Goal: Task Accomplishment & Management: Use online tool/utility

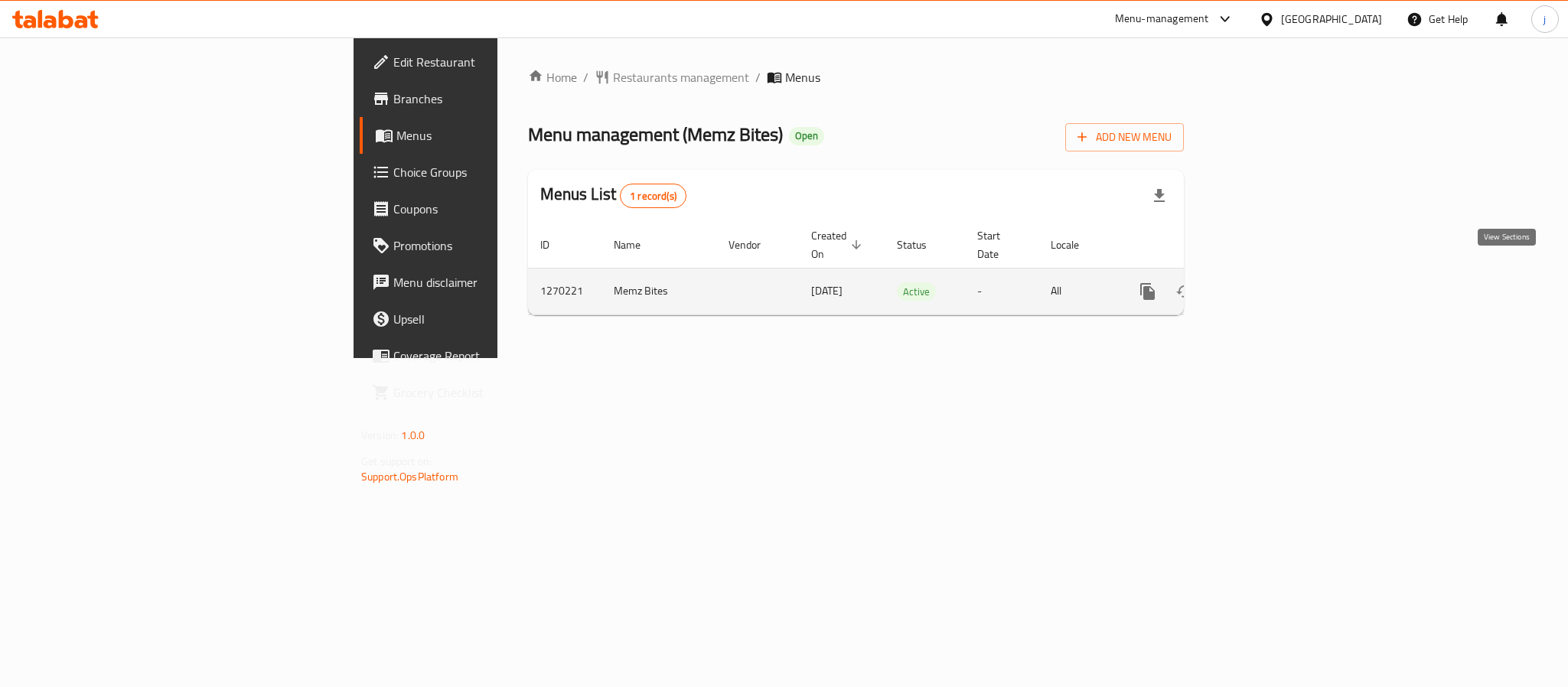
click at [1267, 282] on icon "enhanced table" at bounding box center [1258, 291] width 18 height 18
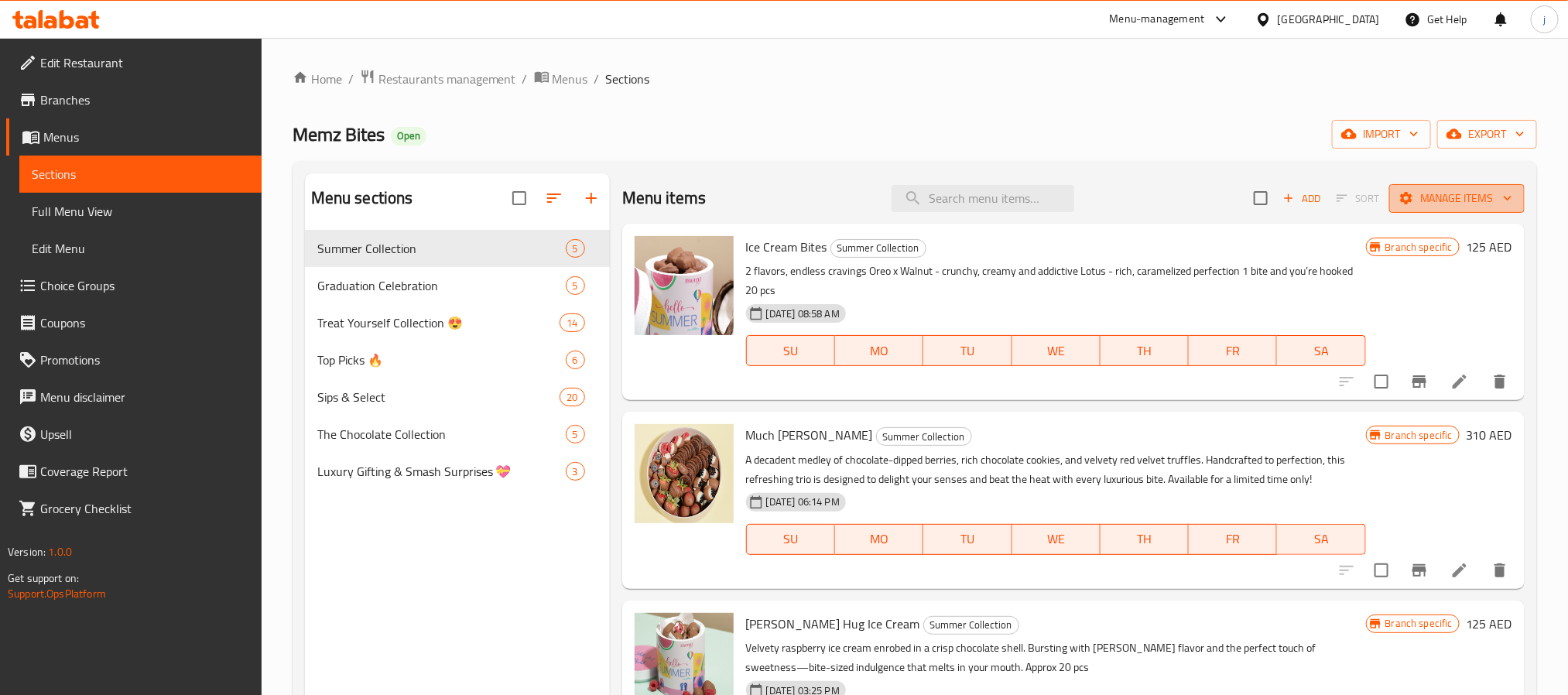
click at [1463, 198] on span "Manage items" at bounding box center [1458, 198] width 111 height 19
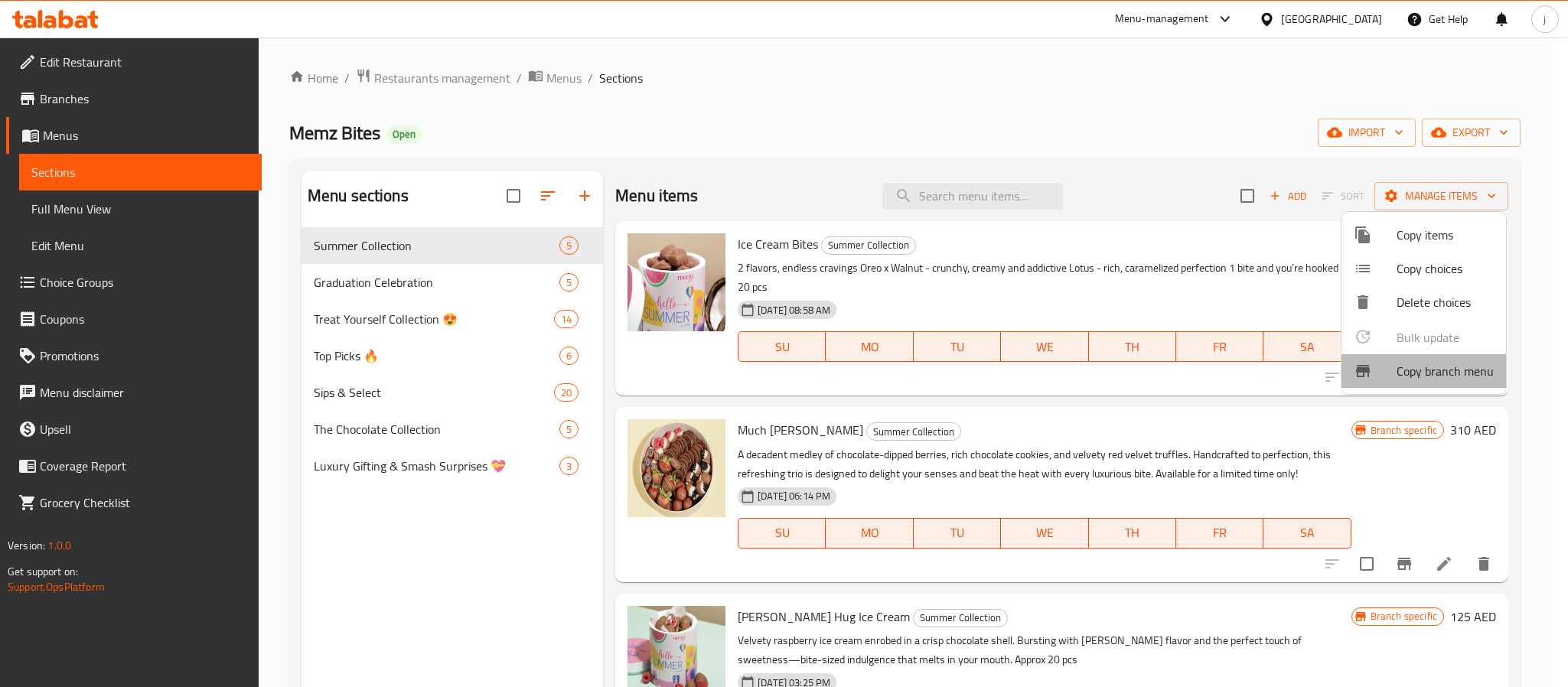
click at [1474, 373] on span "Copy branch menu" at bounding box center [1445, 371] width 97 height 18
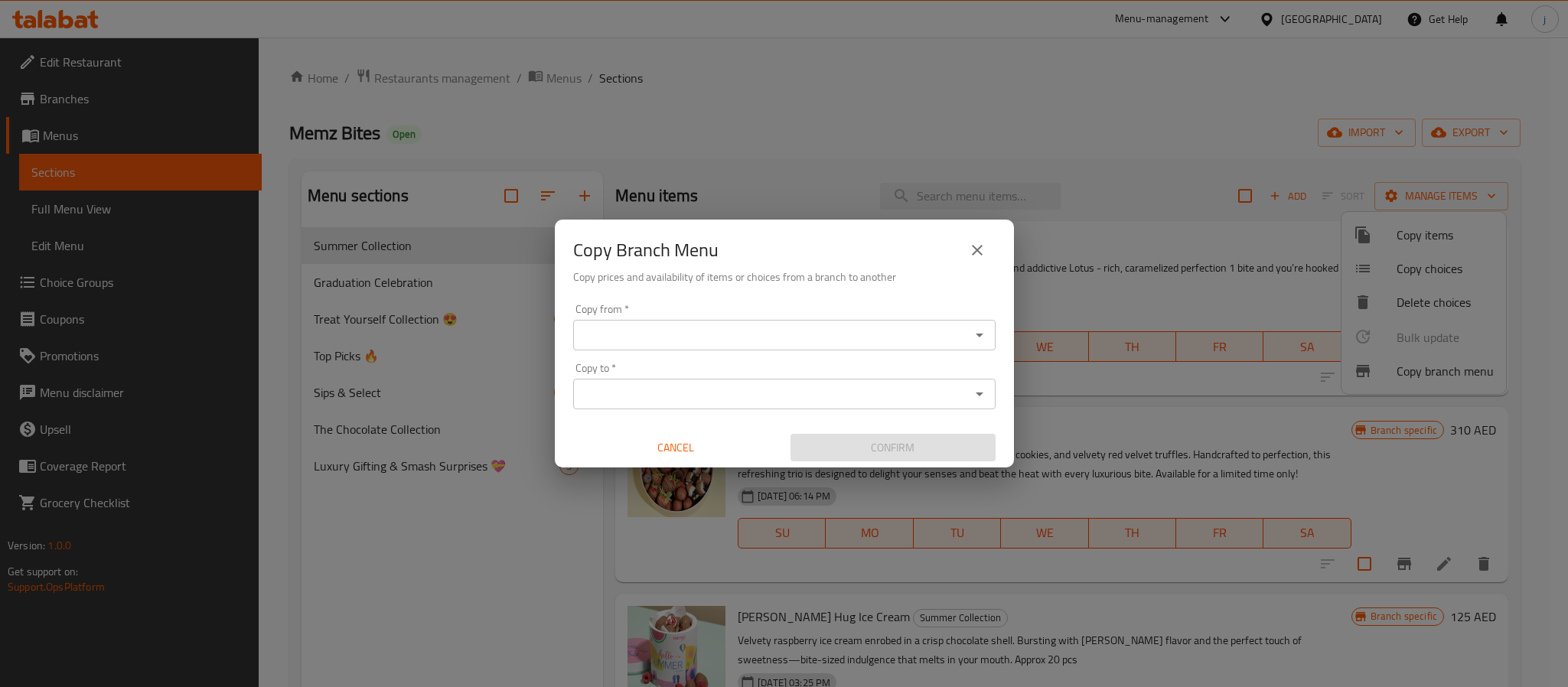
click at [753, 329] on input "Copy from   *" at bounding box center [771, 335] width 388 height 22
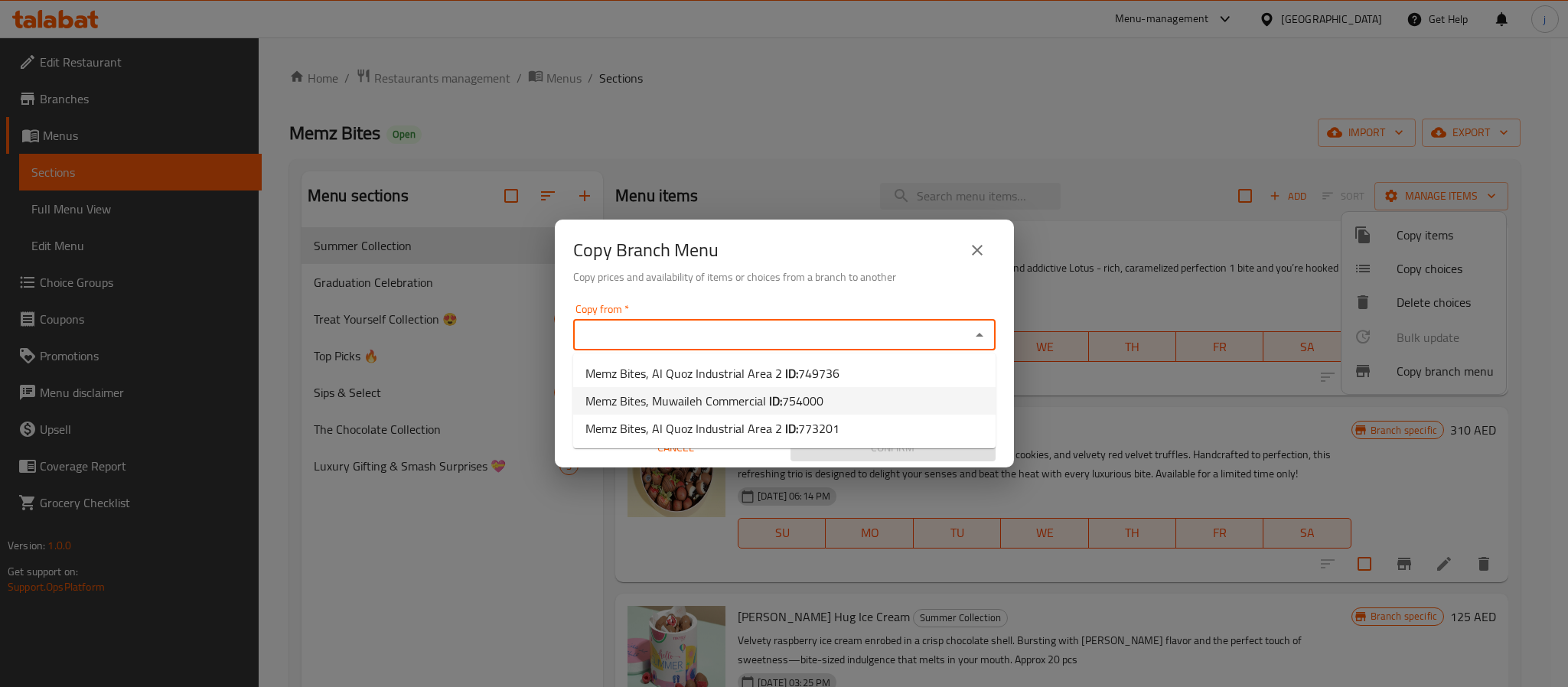
click at [723, 405] on span "Memz Bites, Muwaileh Commercial ID: 754000" at bounding box center [705, 401] width 238 height 18
type input "Memz Bites, Muwaileh Commercial"
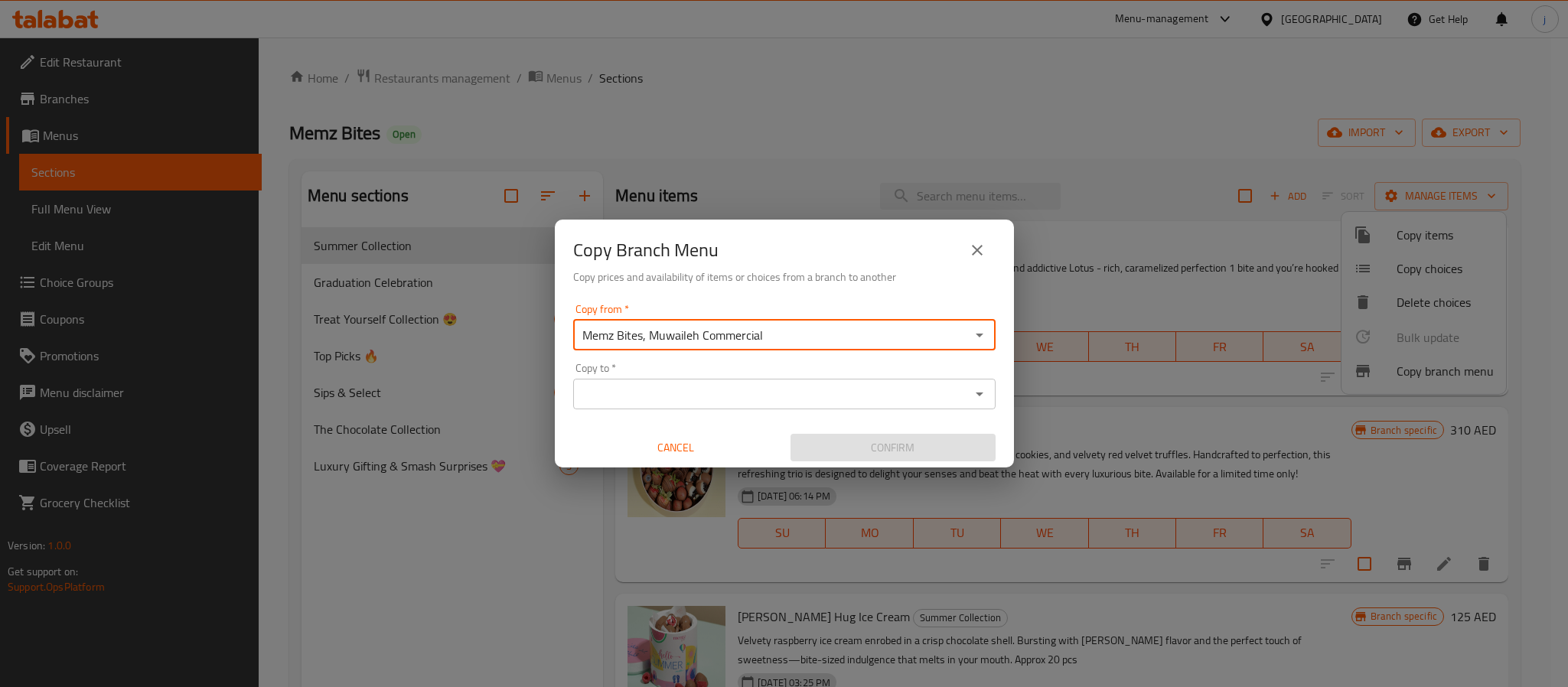
drag, startPoint x: 774, startPoint y: 416, endPoint x: 763, endPoint y: 393, distance: 25.5
click at [776, 416] on div "Copy from   * Memz Bites, Muwaileh Commercial Copy from * Copy to   * Copy to *…" at bounding box center [784, 383] width 459 height 171
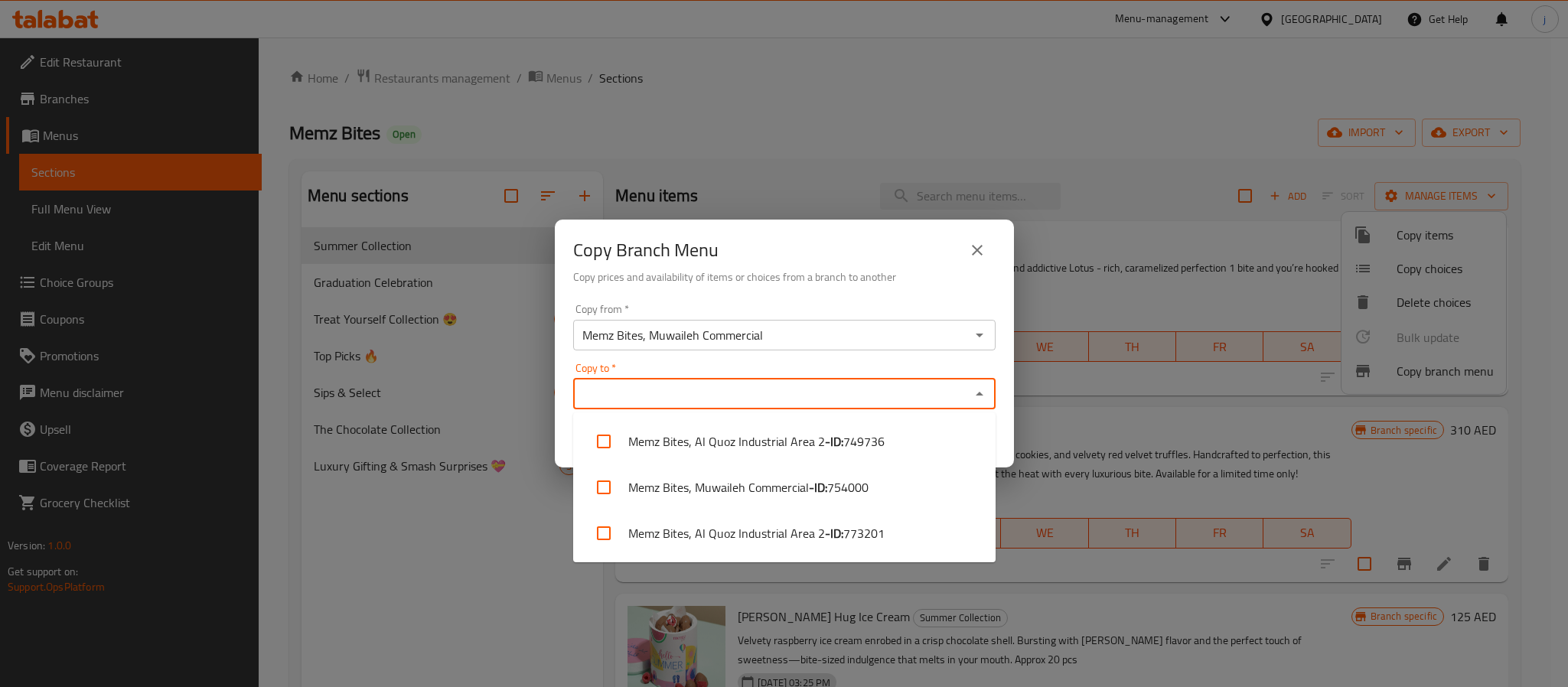
click at [762, 391] on input "Copy to   *" at bounding box center [771, 394] width 388 height 22
click at [663, 536] on li "Memz Bites, Al Quoz Industrial Area 2 - ID: 773201" at bounding box center [784, 532] width 423 height 46
checkbox input "true"
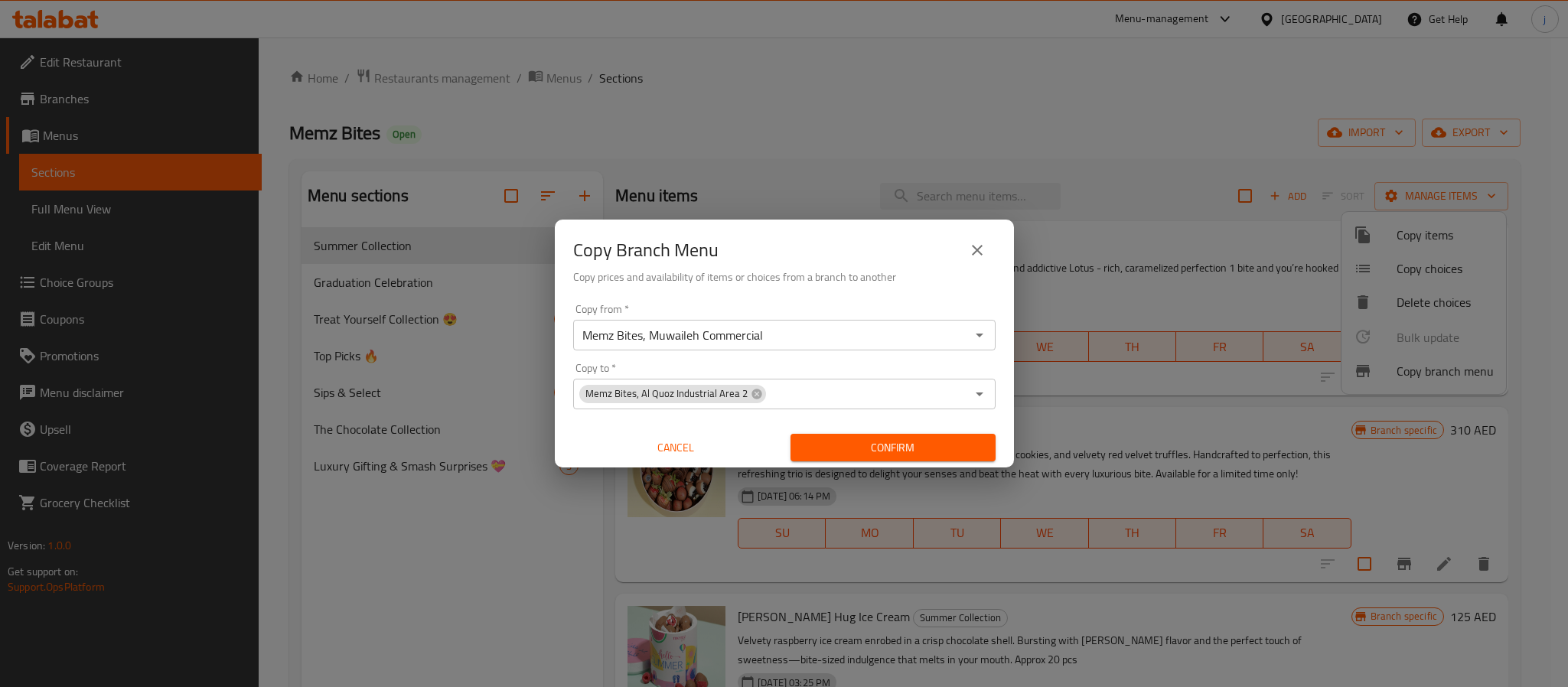
scroll to position [215, 0]
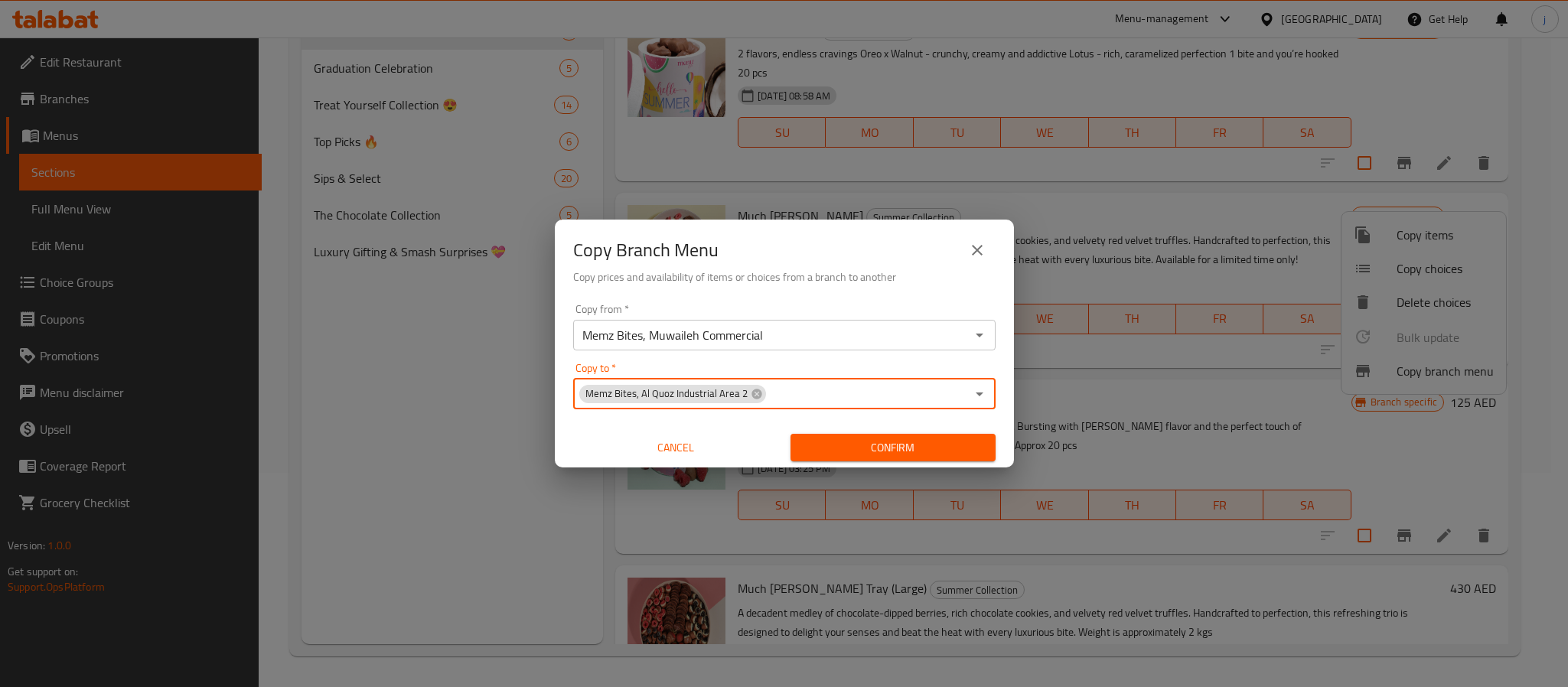
click at [941, 159] on div "Copy Branch Menu Copy prices and availability of items or choices from a branch…" at bounding box center [784, 344] width 1568 height 687
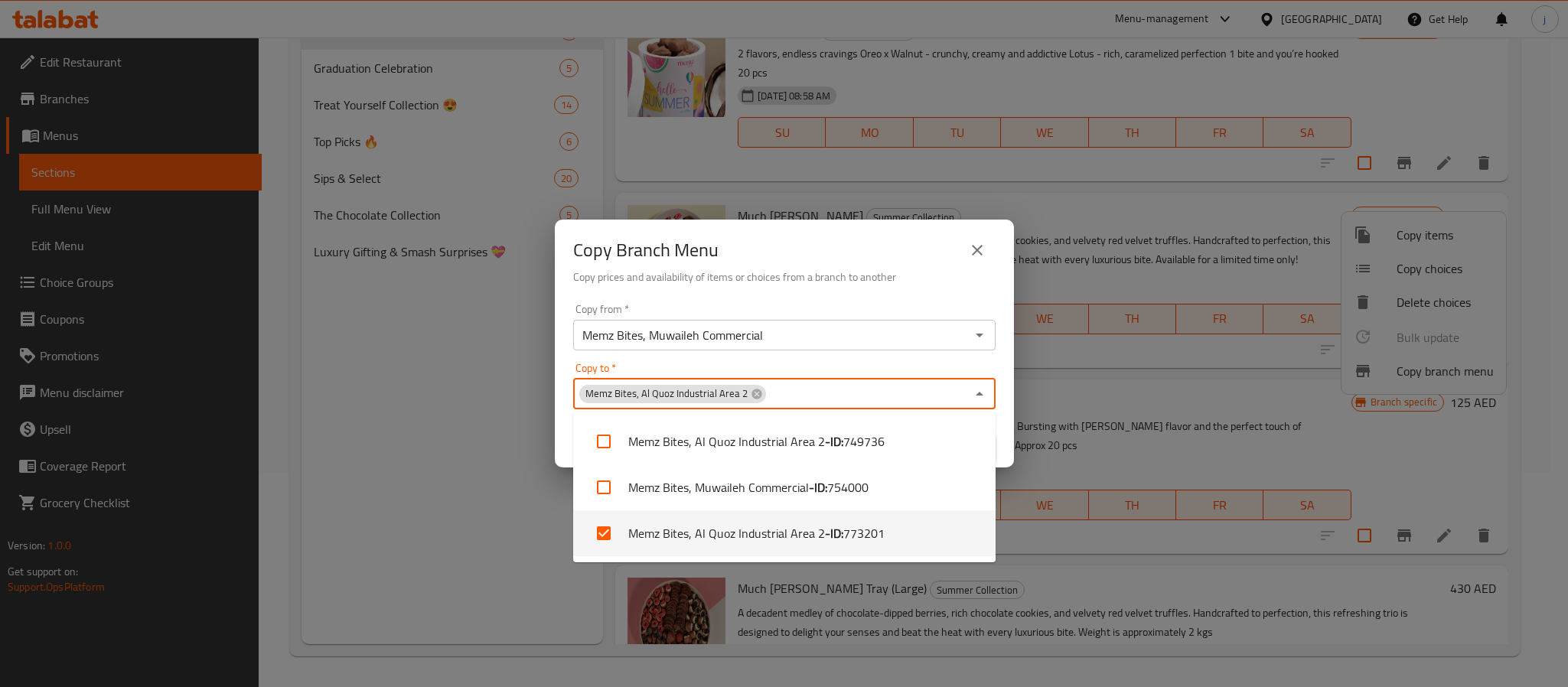
click at [809, 384] on input "Copy to   *" at bounding box center [867, 394] width 198 height 22
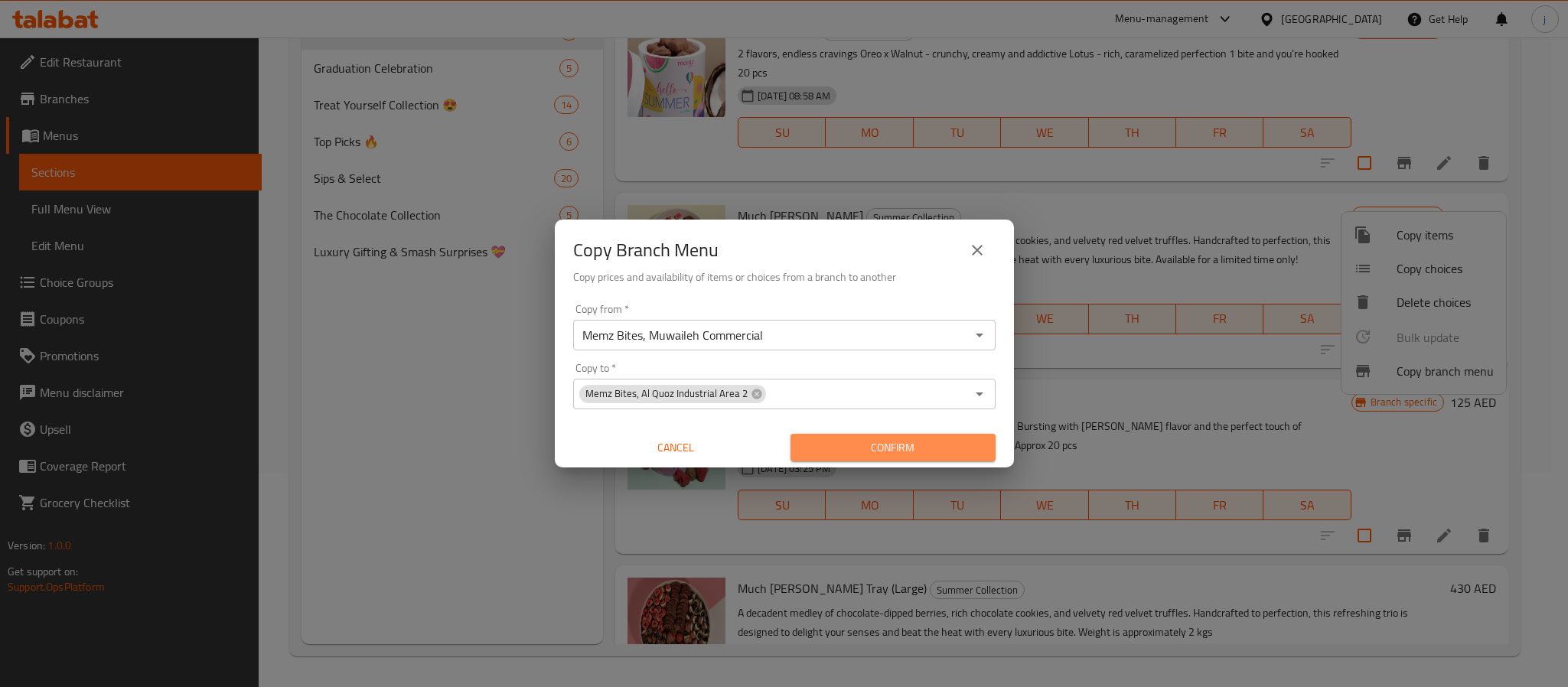
click at [873, 441] on span "Confirm" at bounding box center [893, 447] width 181 height 19
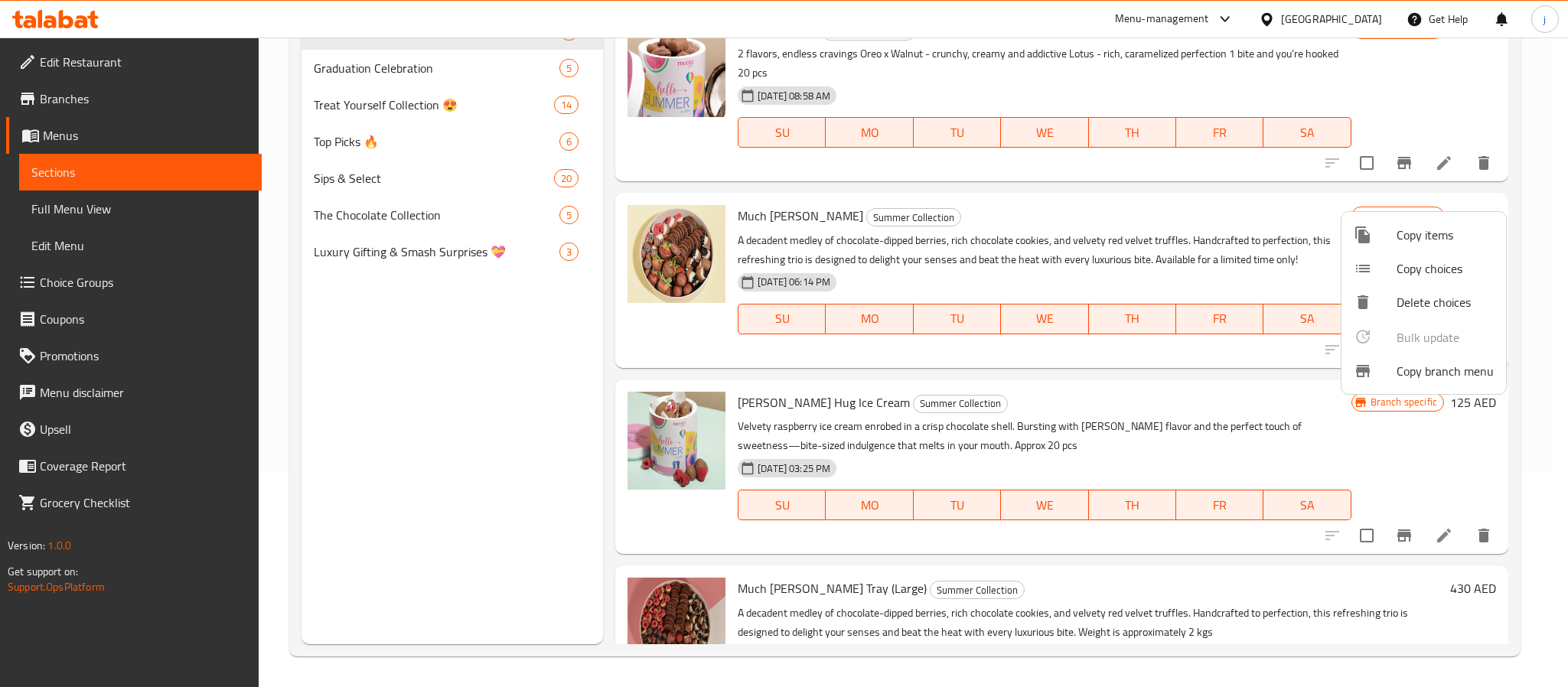
click at [524, 537] on div at bounding box center [784, 344] width 1568 height 687
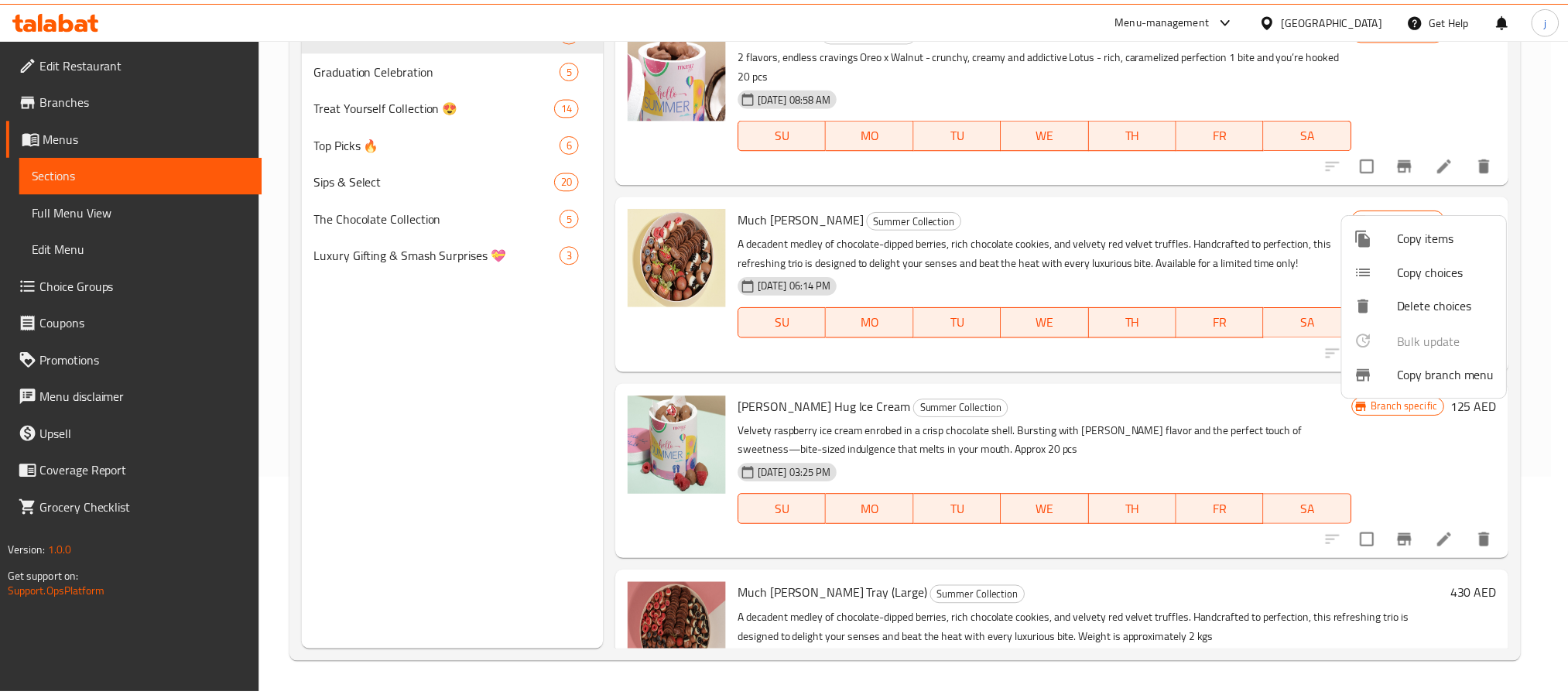
scroll to position [0, 0]
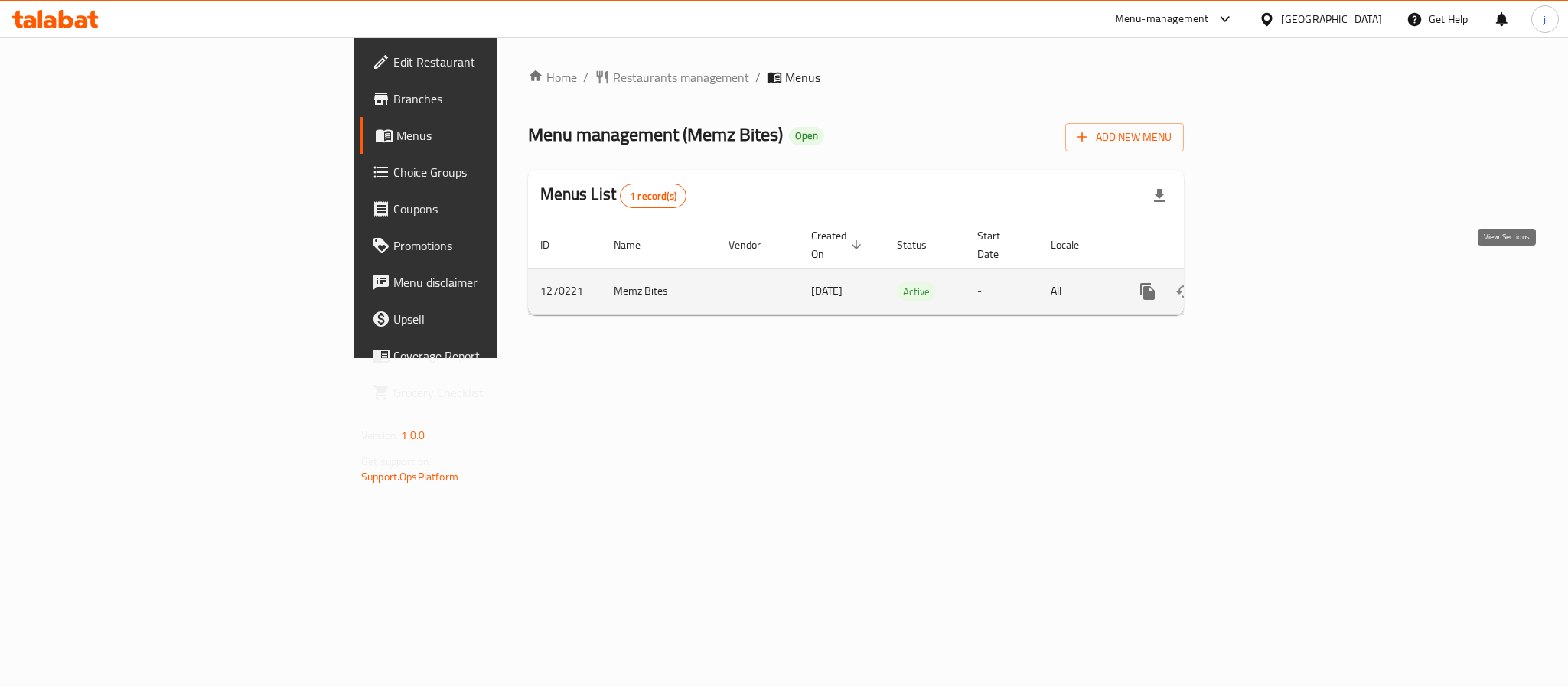
click at [1267, 282] on icon "enhanced table" at bounding box center [1258, 291] width 18 height 18
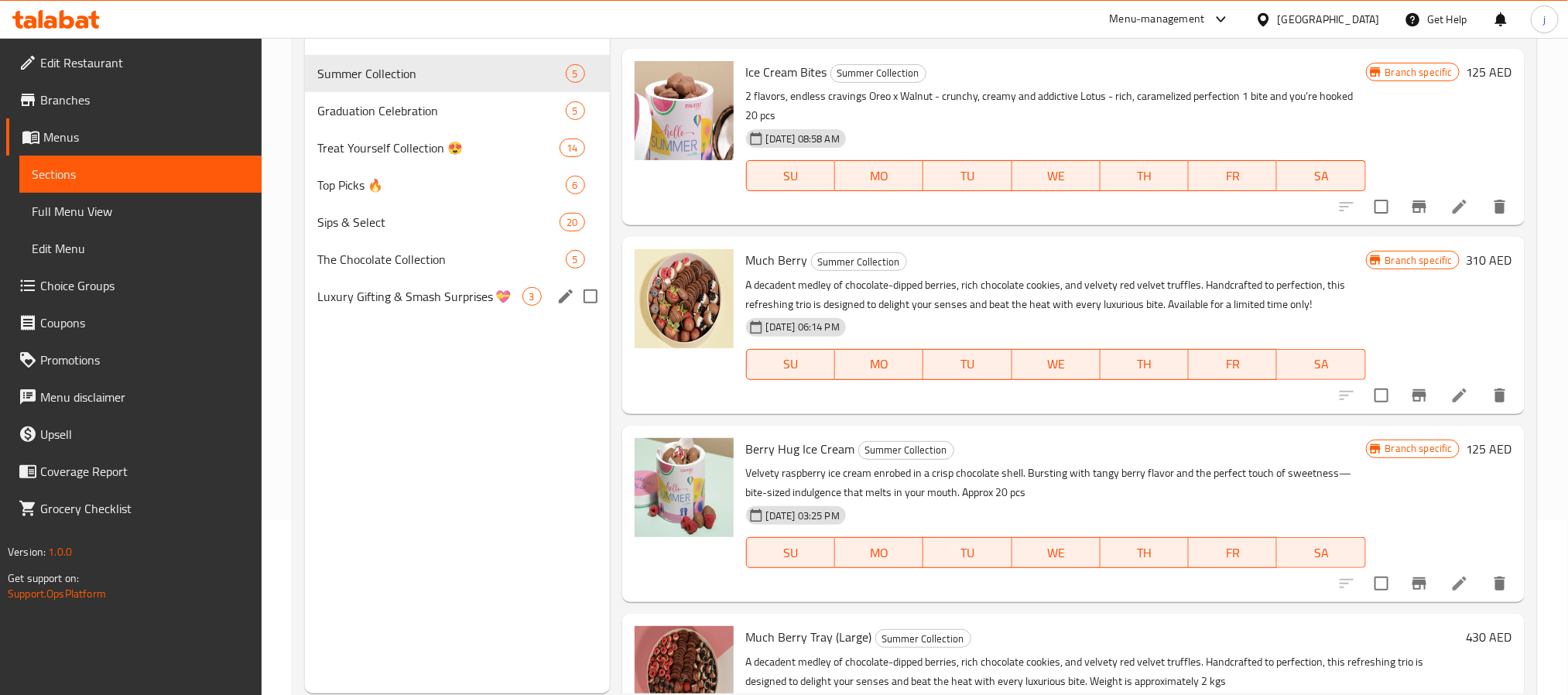
scroll to position [217, 0]
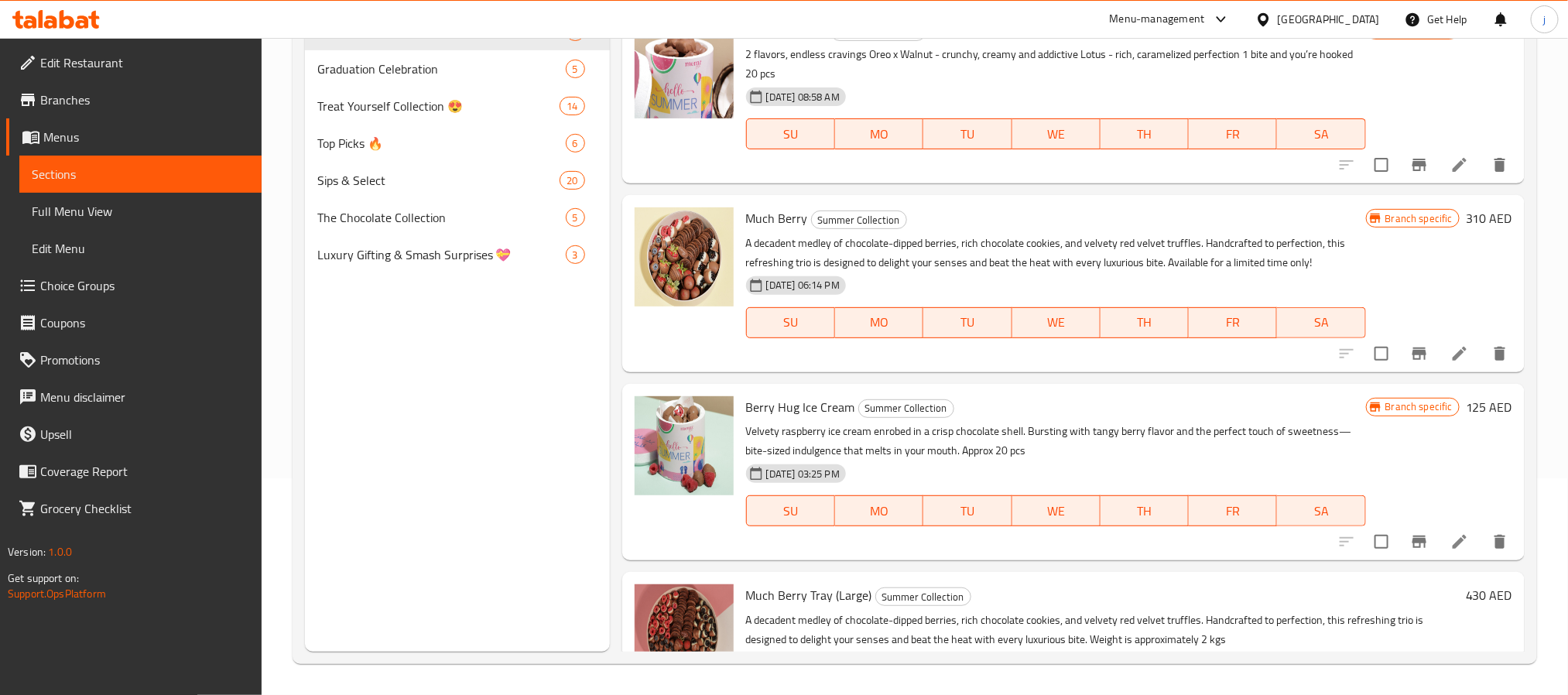
click at [103, 212] on span "Full Menu View" at bounding box center [141, 211] width 217 height 19
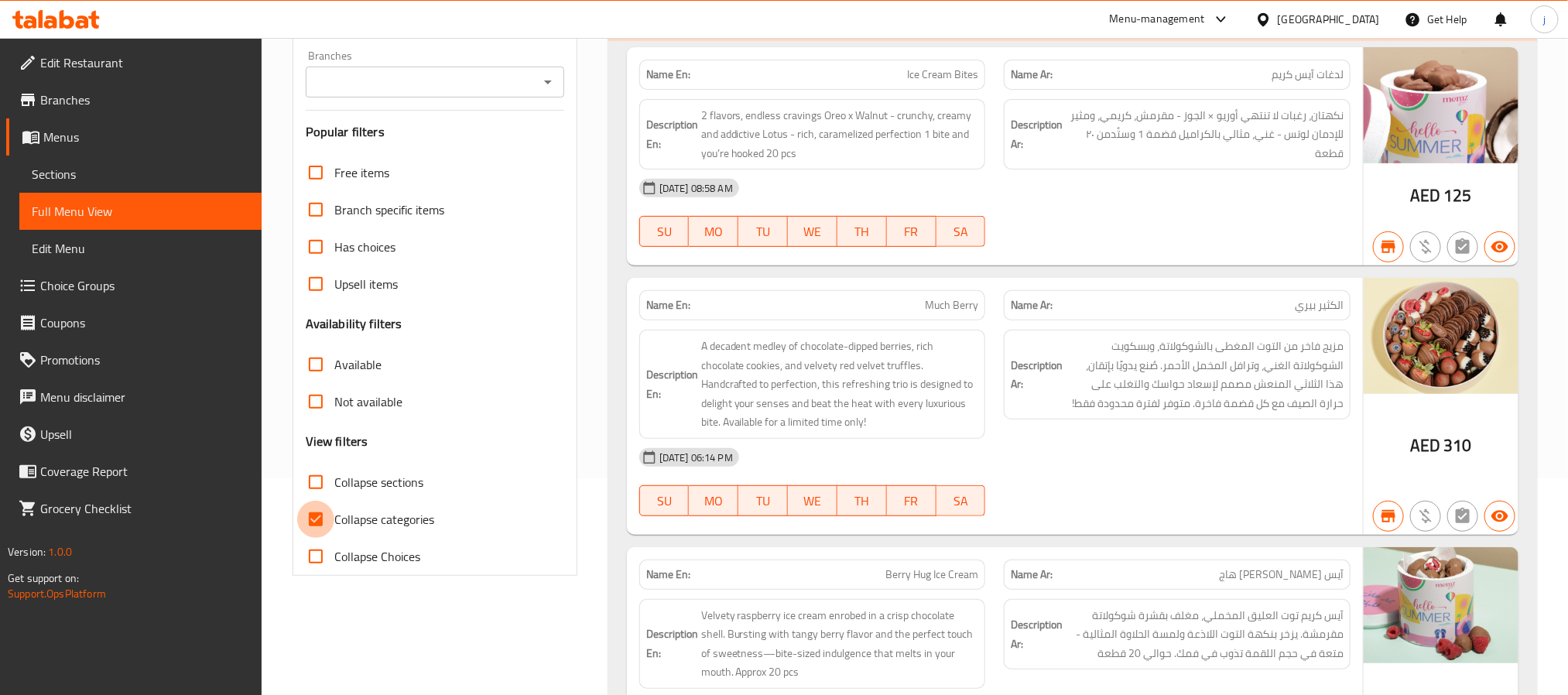
click at [318, 517] on input "Collapse categories" at bounding box center [316, 519] width 37 height 37
checkbox input "false"
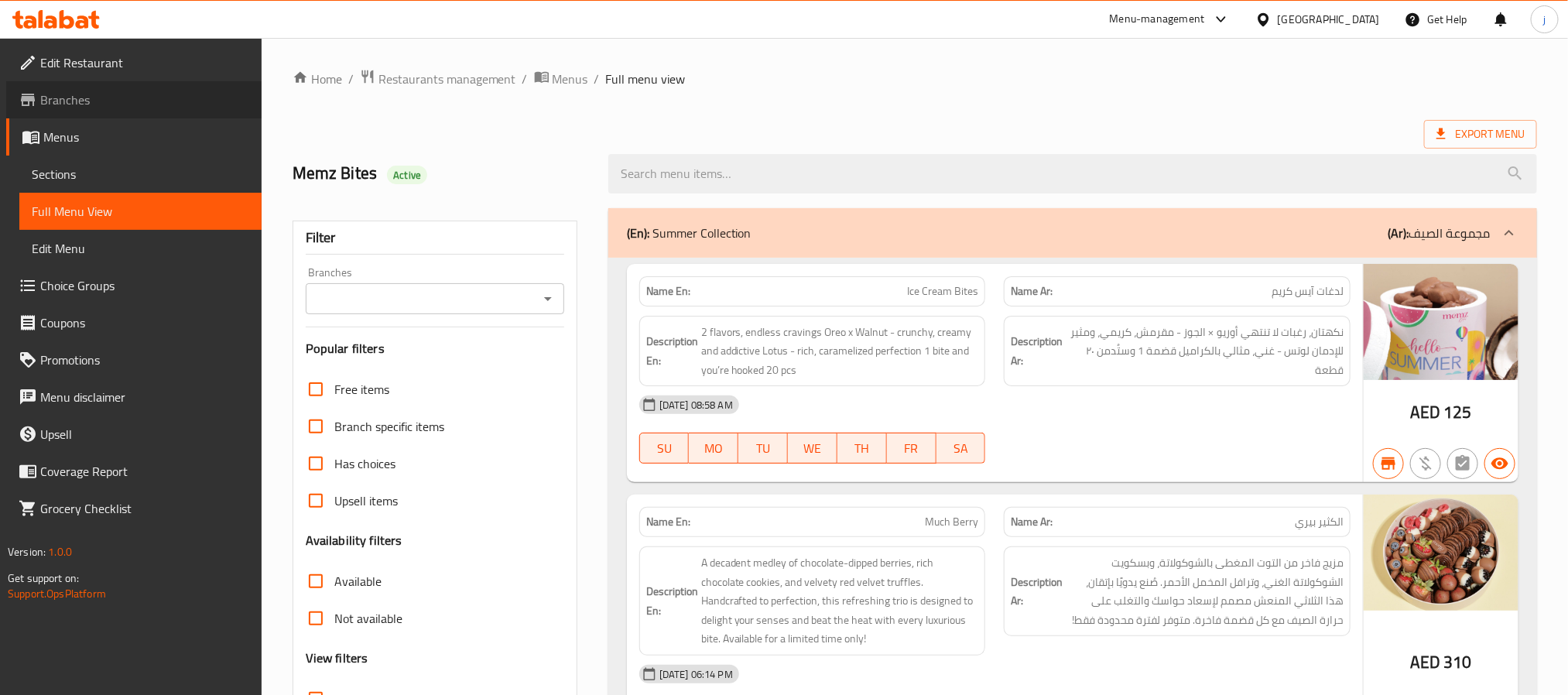
click at [109, 86] on link "Branches" at bounding box center [134, 100] width 256 height 37
